Goal: Task Accomplishment & Management: Use online tool/utility

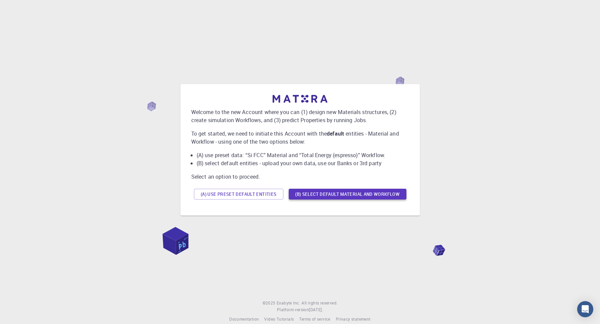
click at [338, 195] on button "(B) Select default material and workflow" at bounding box center [348, 193] width 118 height 11
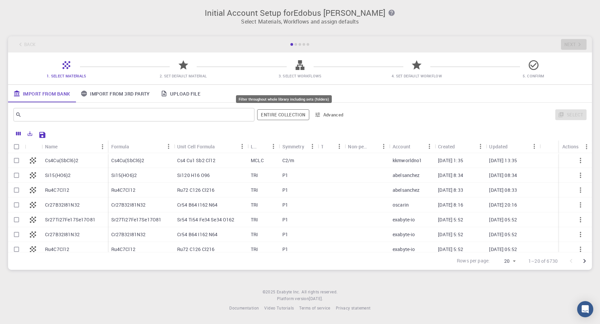
click at [279, 116] on button "Entire collection" at bounding box center [283, 114] width 52 height 11
click at [63, 161] on p "Cs4Cu(SbCl6)2" at bounding box center [61, 160] width 33 height 7
checkbox input "true"
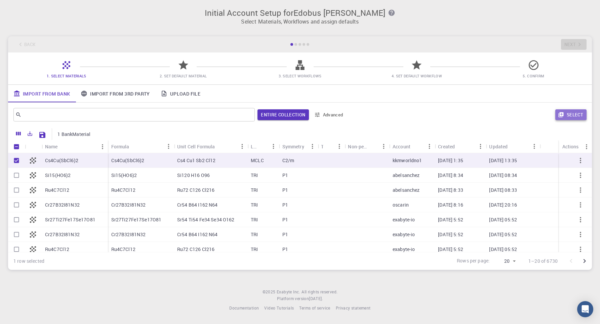
click at [572, 116] on button "Select" at bounding box center [570, 114] width 31 height 11
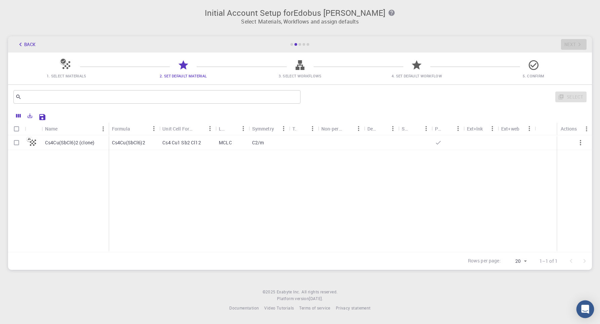
click at [581, 310] on div "Open Intercom Messenger" at bounding box center [585, 309] width 18 height 18
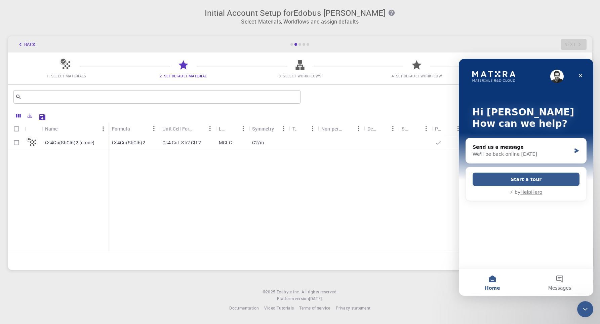
click at [494, 280] on button "Home" at bounding box center [492, 281] width 67 height 27
click at [584, 306] on icon "Close Intercom Messenger" at bounding box center [584, 308] width 8 height 8
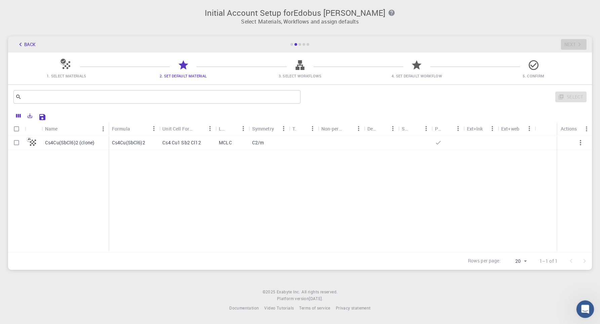
click at [584, 306] on icon "Open Intercom Messenger" at bounding box center [584, 307] width 11 height 11
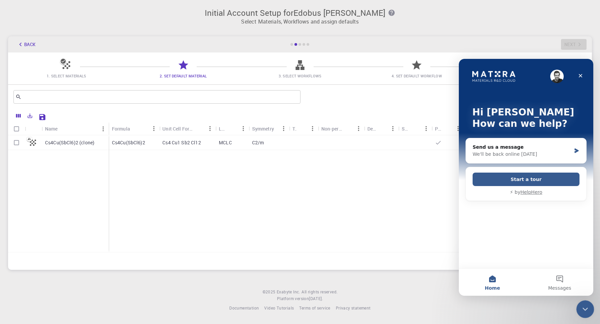
click at [585, 309] on icon "Close Intercom Messenger" at bounding box center [584, 308] width 8 height 8
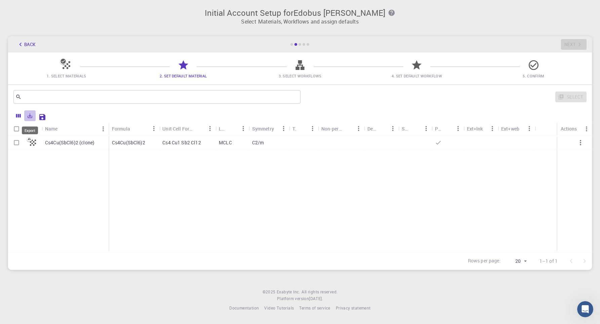
click at [31, 116] on icon "Export" at bounding box center [30, 116] width 6 height 6
click at [42, 119] on icon "Save Explorer Settings" at bounding box center [42, 117] width 8 height 8
click at [581, 143] on icon "button" at bounding box center [580, 142] width 8 height 8
click at [20, 43] on icon "button" at bounding box center [20, 44] width 7 height 7
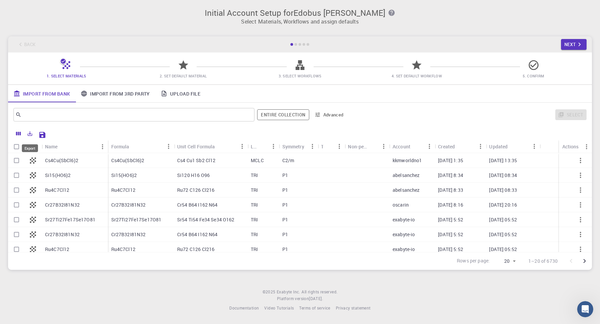
click at [31, 133] on icon "Export" at bounding box center [30, 133] width 6 height 6
click at [18, 135] on icon "Columns" at bounding box center [18, 134] width 5 height 4
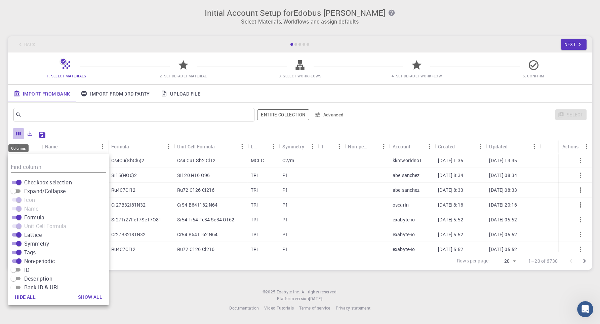
click at [18, 132] on icon "Columns" at bounding box center [18, 133] width 6 height 6
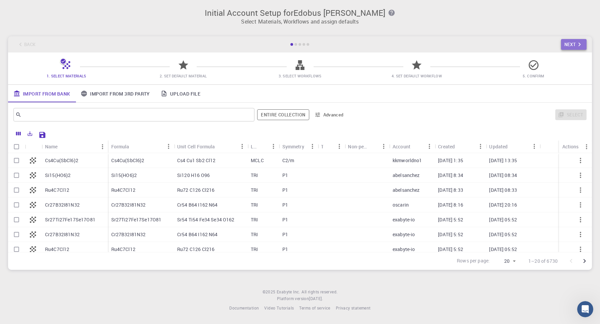
click at [578, 44] on icon "button" at bounding box center [579, 44] width 7 height 7
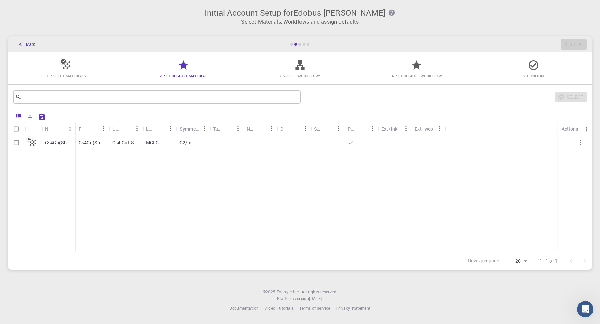
click at [300, 44] on div at bounding box center [299, 44] width 3 height 3
click at [20, 47] on icon "button" at bounding box center [20, 44] width 7 height 7
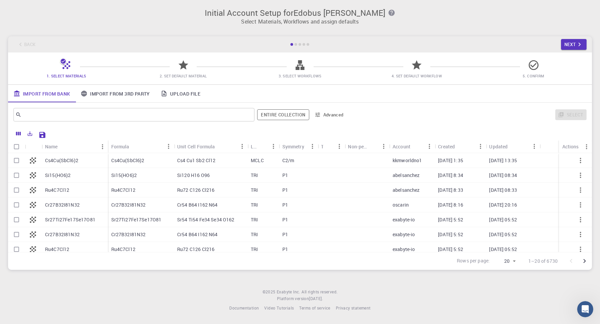
click at [318, 117] on icon "button" at bounding box center [317, 115] width 6 height 6
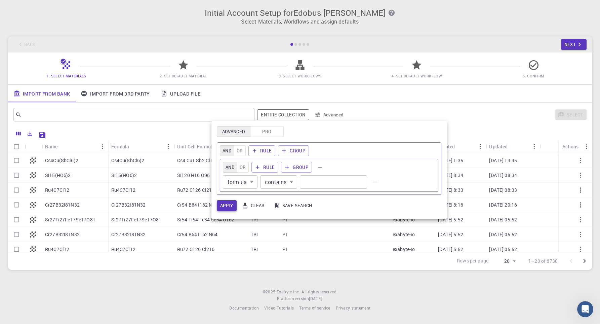
click at [229, 205] on button "Apply" at bounding box center [227, 205] width 20 height 11
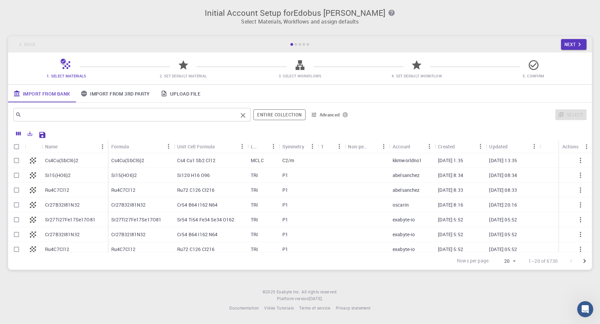
click at [69, 116] on input "text" at bounding box center [130, 114] width 216 height 9
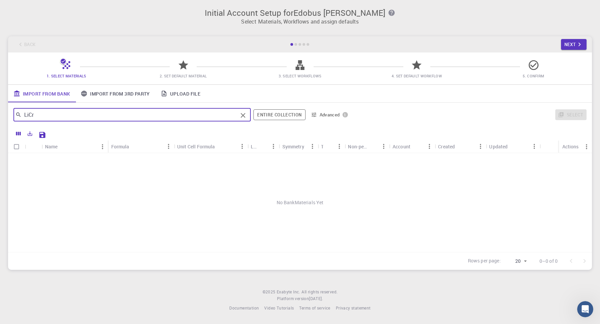
type input "LiCr"
drag, startPoint x: 186, startPoint y: 92, endPoint x: 179, endPoint y: 97, distance: 8.2
click at [186, 92] on link "Upload File" at bounding box center [180, 93] width 50 height 17
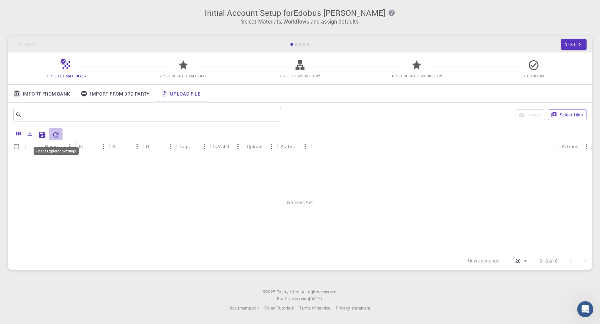
click at [56, 137] on icon "Reset Explorer Settings" at bounding box center [55, 134] width 5 height 5
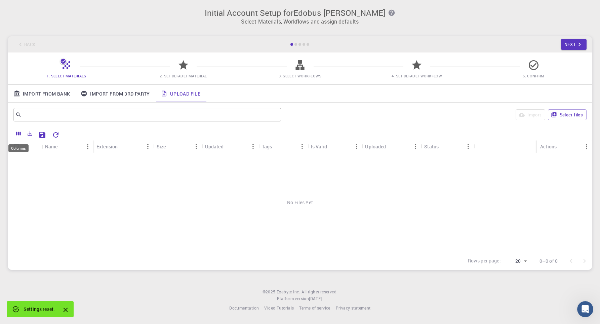
click at [18, 134] on icon "Columns" at bounding box center [18, 134] width 5 height 4
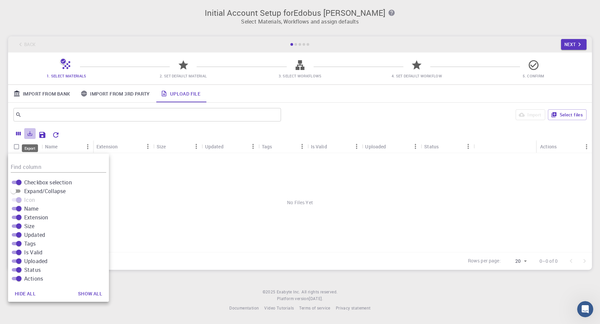
click at [30, 135] on icon "Export" at bounding box center [30, 133] width 5 height 5
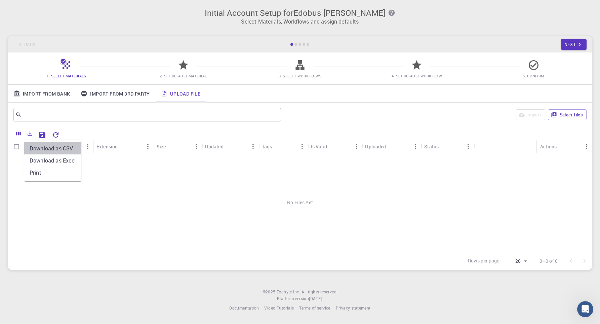
click at [37, 148] on li "Download as CSV" at bounding box center [52, 148] width 57 height 12
click at [102, 163] on div "No Files Yet" at bounding box center [300, 202] width 584 height 99
click at [166, 96] on icon at bounding box center [164, 93] width 7 height 7
click at [180, 71] on div at bounding box center [183, 67] width 12 height 9
click at [569, 118] on button "Select files" at bounding box center [567, 114] width 39 height 11
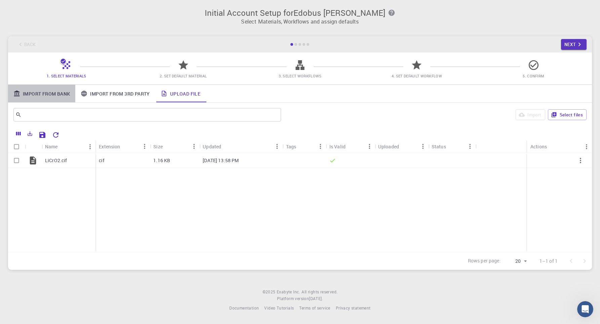
click at [47, 95] on link "Import From Bank" at bounding box center [41, 93] width 67 height 17
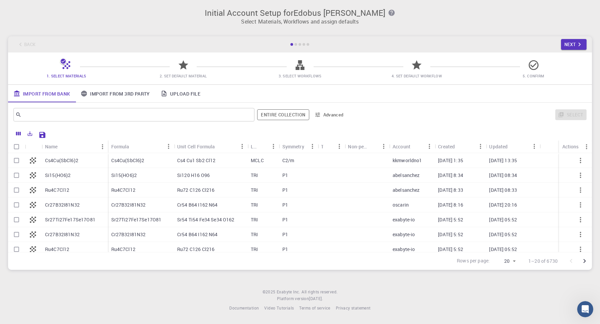
click at [109, 92] on link "Import From 3rd Party" at bounding box center [115, 93] width 80 height 17
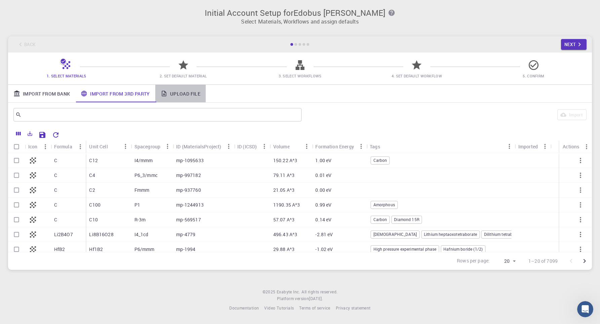
click at [186, 95] on link "Upload File" at bounding box center [180, 93] width 50 height 17
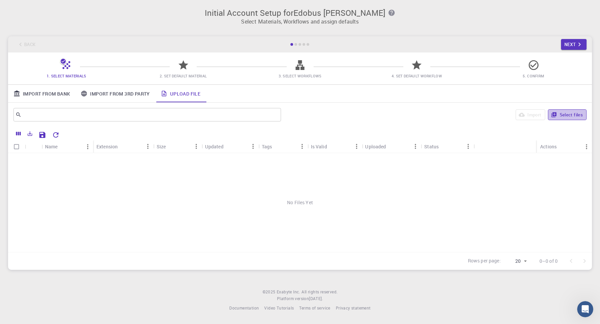
click at [571, 115] on button "Select files" at bounding box center [567, 114] width 39 height 11
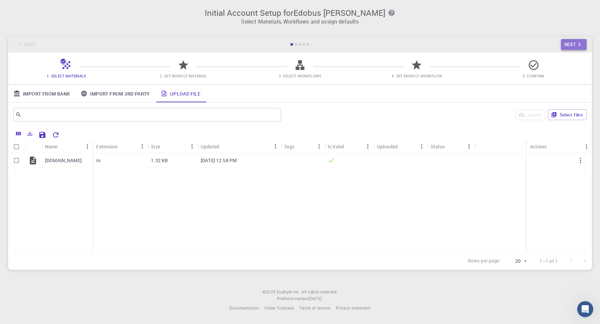
click at [572, 45] on button "Next" at bounding box center [574, 44] width 26 height 11
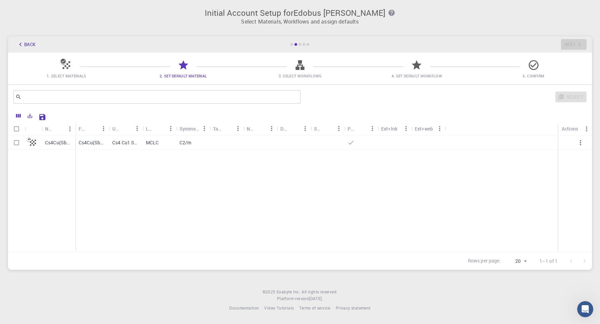
click at [572, 45] on div "Back Next" at bounding box center [300, 44] width 584 height 16
click at [580, 140] on icon "button" at bounding box center [580, 142] width 8 height 8
click at [20, 44] on icon "button" at bounding box center [20, 44] width 7 height 7
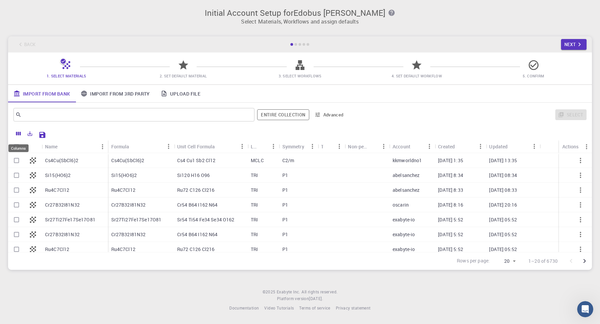
click at [20, 134] on icon "Columns" at bounding box center [18, 134] width 5 height 4
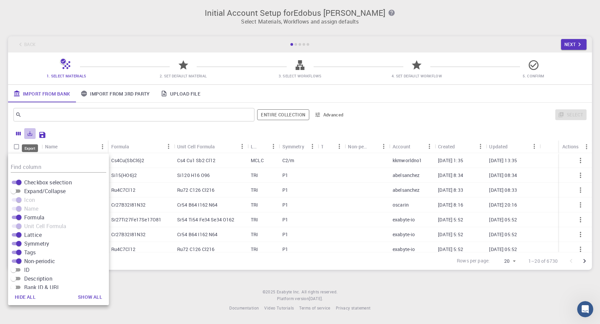
click at [30, 134] on icon "Export" at bounding box center [30, 133] width 6 height 6
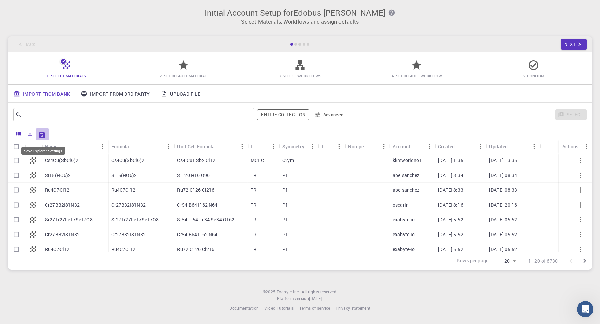
click at [42, 136] on icon "Save Explorer Settings" at bounding box center [42, 135] width 6 height 6
click at [177, 97] on link "Upload File" at bounding box center [180, 93] width 50 height 17
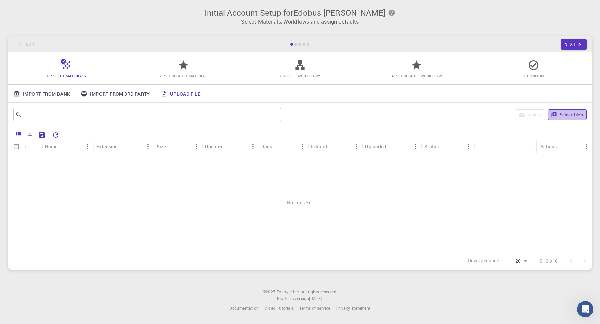
click at [575, 116] on button "Select files" at bounding box center [567, 114] width 39 height 11
click at [571, 46] on button "Next" at bounding box center [574, 44] width 26 height 11
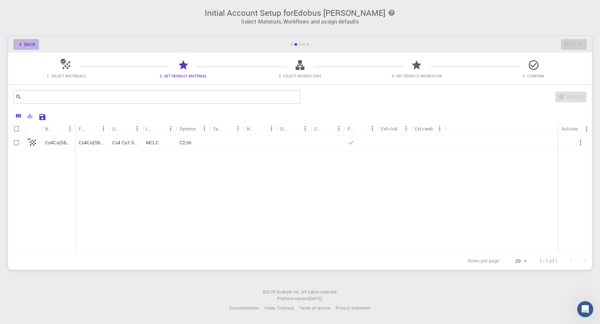
click at [25, 43] on button "Back" at bounding box center [26, 44] width 26 height 11
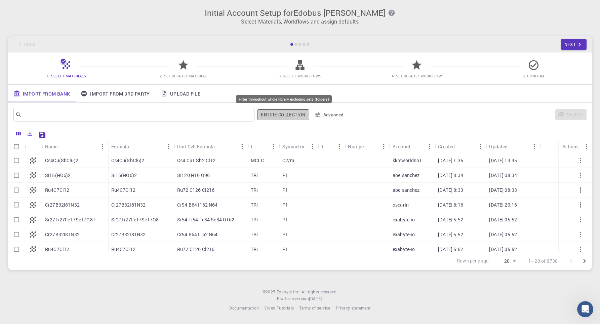
click at [281, 115] on button "Entire collection" at bounding box center [283, 114] width 52 height 11
click at [184, 96] on link "Upload File" at bounding box center [180, 93] width 50 height 17
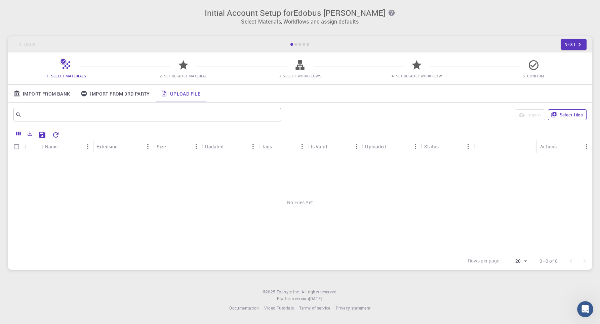
click at [558, 115] on button "Select files" at bounding box center [567, 114] width 39 height 11
click at [565, 114] on button "Select files" at bounding box center [567, 114] width 39 height 11
click at [566, 45] on button "Next" at bounding box center [574, 44] width 26 height 11
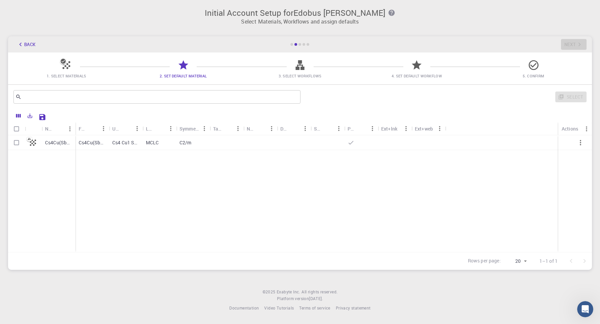
click at [63, 71] on div at bounding box center [66, 67] width 12 height 9
click at [16, 44] on button "Back" at bounding box center [26, 44] width 26 height 11
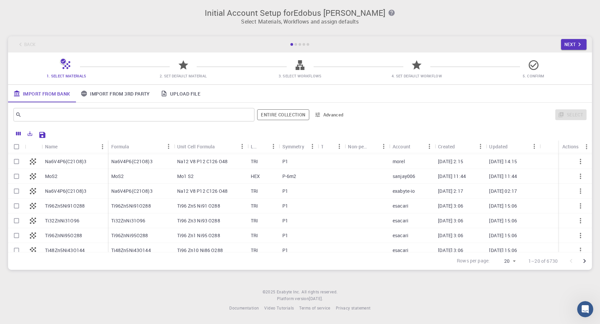
scroll to position [174, 0]
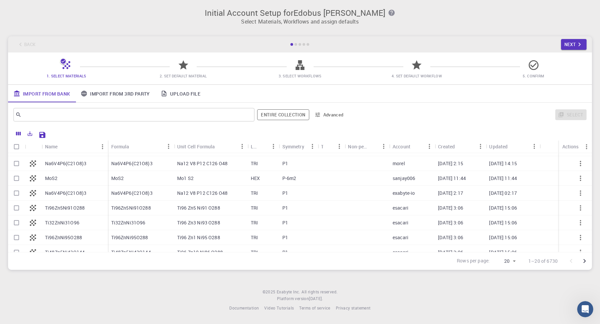
click at [52, 179] on p "MoS2" at bounding box center [51, 178] width 13 height 7
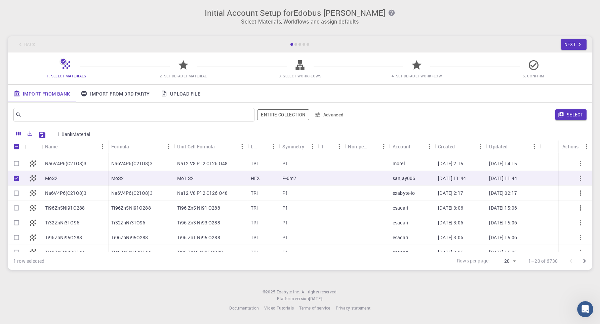
checkbox input "true"
click at [52, 179] on p "MoS2" at bounding box center [51, 178] width 13 height 7
checkbox input "false"
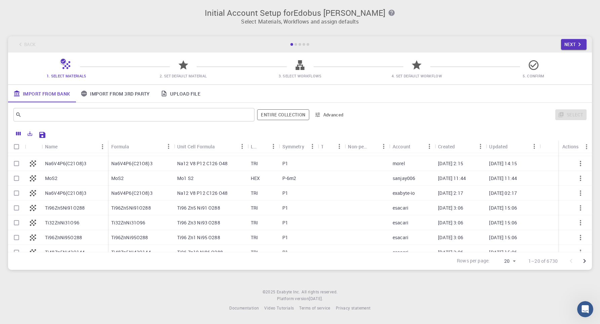
click at [78, 179] on div "MoS2" at bounding box center [75, 178] width 66 height 15
checkbox input "true"
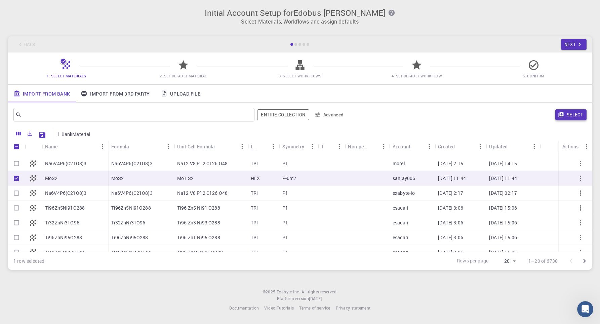
click at [574, 116] on button "Select" at bounding box center [570, 114] width 31 height 11
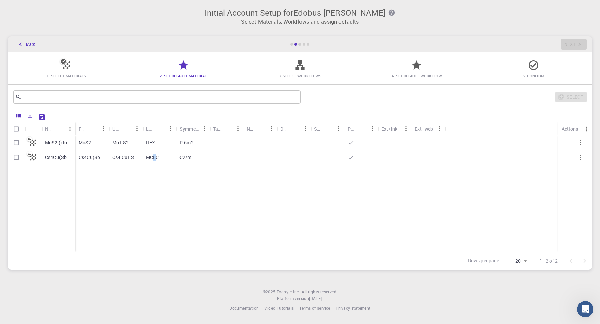
click at [155, 159] on p "MCLC" at bounding box center [152, 157] width 13 height 7
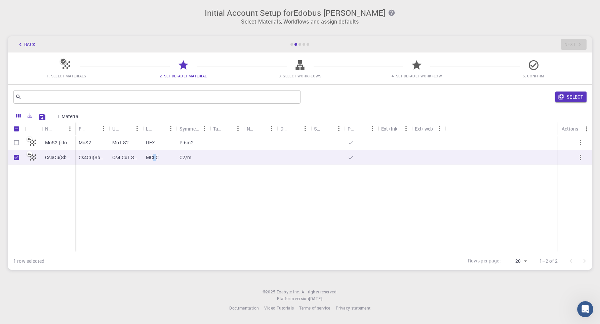
checkbox input "true"
click at [187, 161] on p "C2/m" at bounding box center [185, 157] width 12 height 7
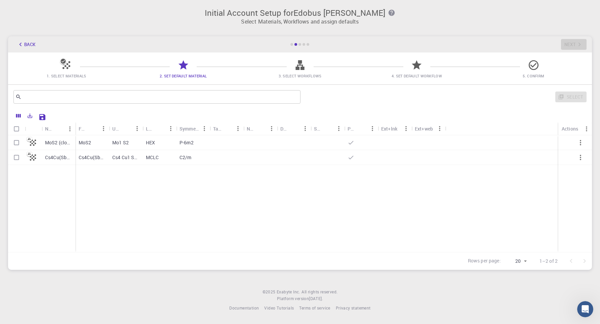
checkbox input "false"
click at [152, 156] on p "MCLC" at bounding box center [152, 157] width 13 height 7
checkbox input "true"
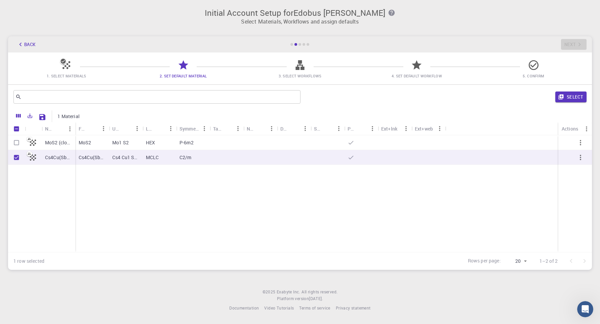
click at [152, 142] on p "HEX" at bounding box center [150, 142] width 9 height 7
checkbox input "true"
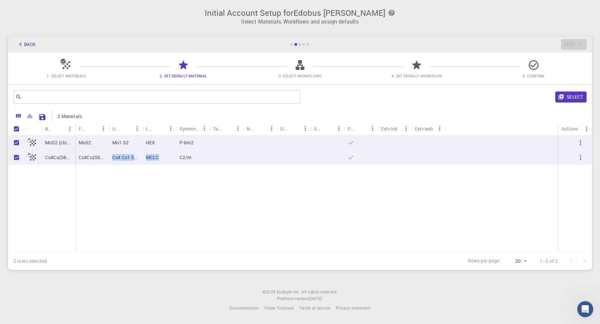
click at [144, 162] on div "MCLC" at bounding box center [159, 157] width 34 height 15
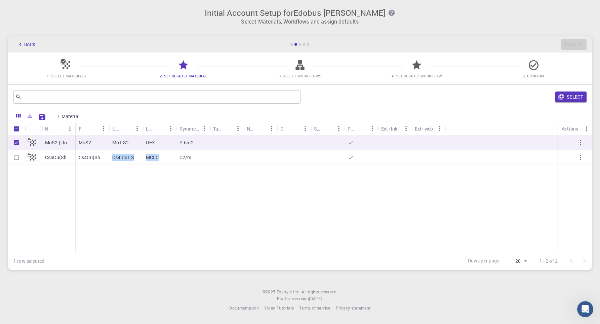
checkbox input "false"
click at [149, 174] on div "MoS2 (clone) Cs4Cu(SbCl6)2 (clone) MoS2 Mo1 S2 HEX P-6m2 Cs4Cu(SbCl6)2 Cs4 Cu1 …" at bounding box center [300, 193] width 584 height 117
click at [569, 99] on button "Select" at bounding box center [570, 96] width 31 height 11
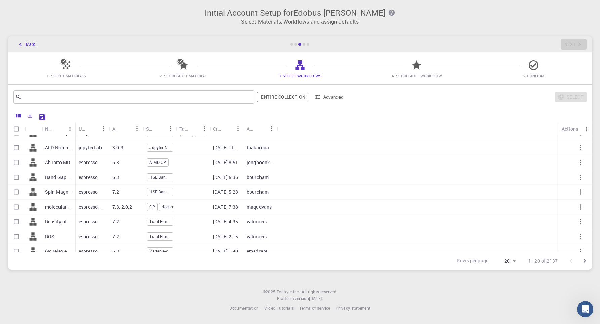
scroll to position [0, 0]
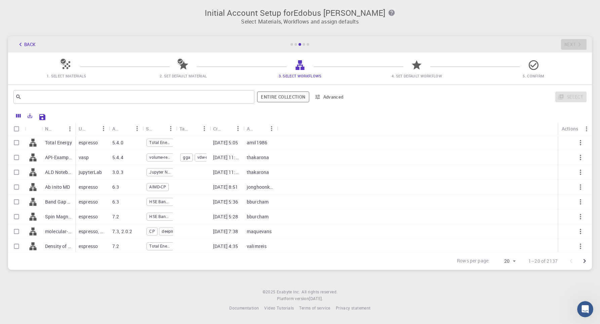
click at [53, 146] on p "Total Energy" at bounding box center [58, 142] width 27 height 7
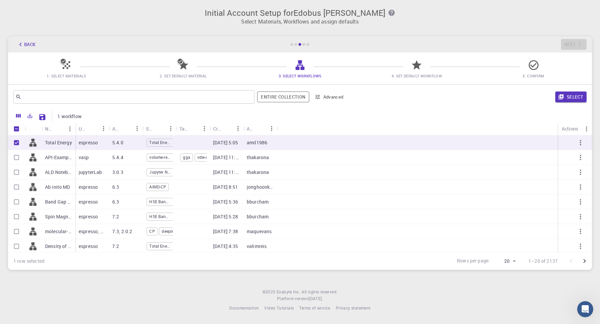
checkbox input "true"
click at [571, 97] on button "Select" at bounding box center [570, 96] width 31 height 11
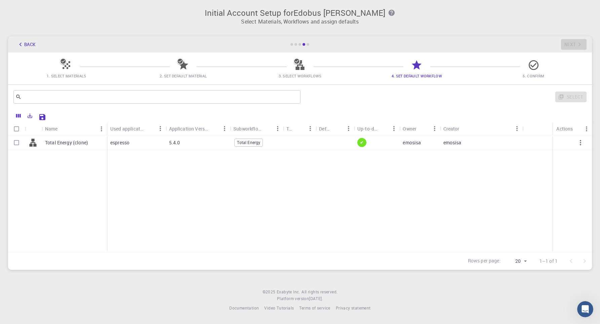
click at [37, 146] on icon at bounding box center [32, 142] width 9 height 9
checkbox input "true"
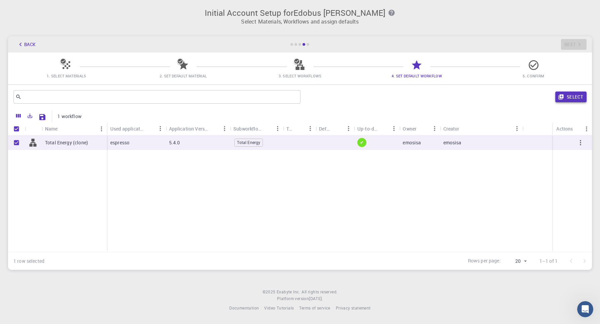
click at [565, 94] on button "Select" at bounding box center [570, 96] width 31 height 11
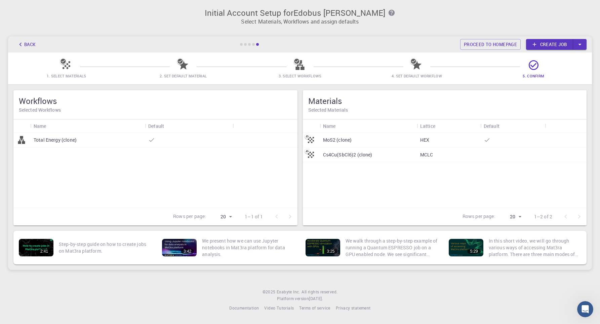
click at [557, 44] on link "Create job" at bounding box center [549, 44] width 47 height 11
click at [351, 139] on div "MoS2 (clone)" at bounding box center [368, 139] width 97 height 15
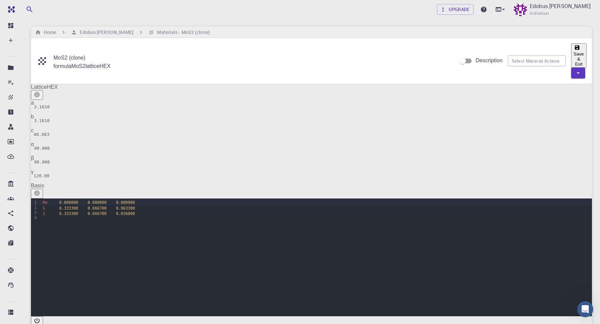
drag, startPoint x: 451, startPoint y: 226, endPoint x: 421, endPoint y: 228, distance: 29.9
drag, startPoint x: 448, startPoint y: 97, endPoint x: 439, endPoint y: 95, distance: 8.3
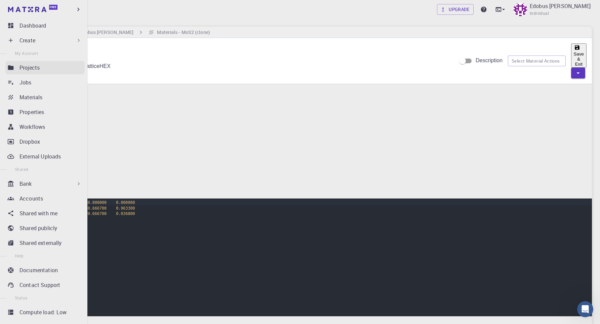
click at [38, 69] on p "Projects" at bounding box center [29, 68] width 20 height 8
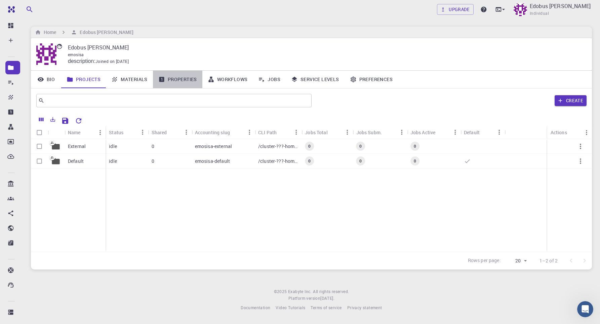
click at [182, 79] on link "Properties" at bounding box center [177, 79] width 49 height 17
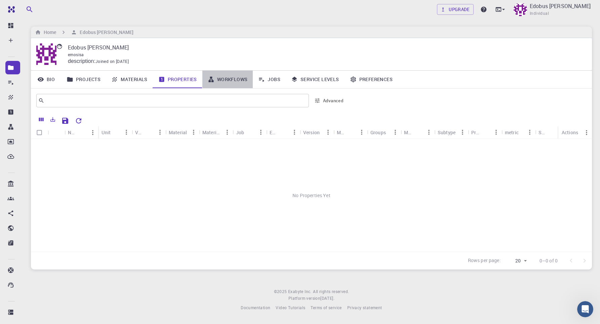
click at [229, 80] on link "Workflows" at bounding box center [227, 79] width 51 height 17
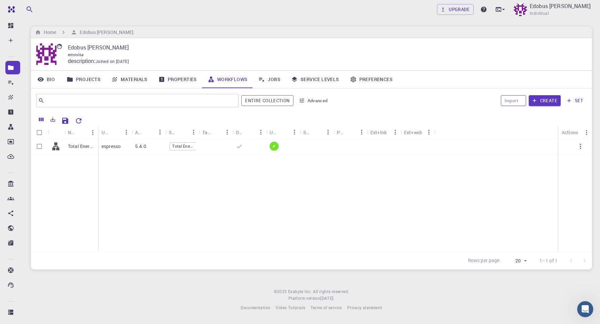
click at [523, 100] on icon "button" at bounding box center [523, 100] width 0 height 0
click at [545, 101] on button "Create" at bounding box center [545, 100] width 32 height 11
